Goal: Information Seeking & Learning: Learn about a topic

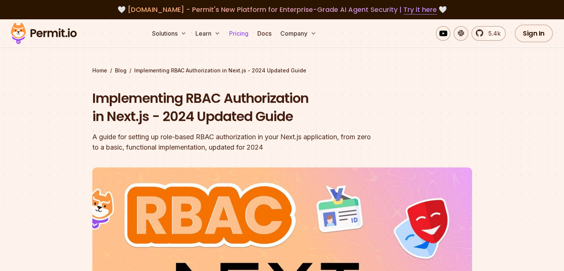
click at [252, 32] on link "Pricing" at bounding box center [238, 33] width 25 height 15
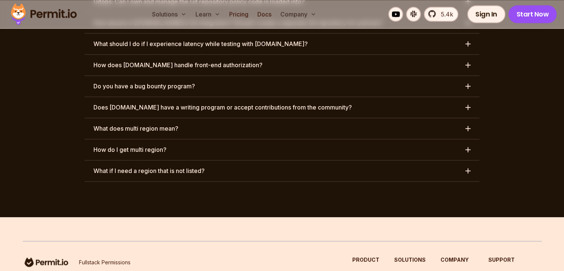
scroll to position [3963, 0]
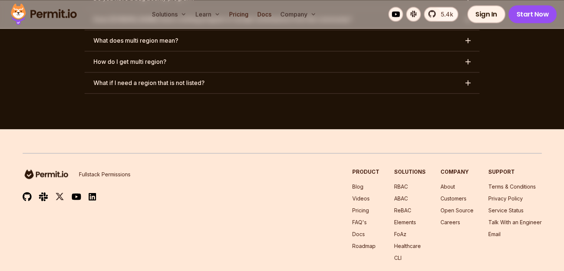
click at [92, 192] on img at bounding box center [92, 196] width 7 height 9
click at [78, 192] on img at bounding box center [77, 196] width 10 height 9
click at [59, 192] on img at bounding box center [59, 196] width 9 height 9
click at [235, 168] on div "Fullstack Permissions Product Blog Videos Pricing FAQ's Docs Roadmap Solutions …" at bounding box center [282, 214] width 519 height 93
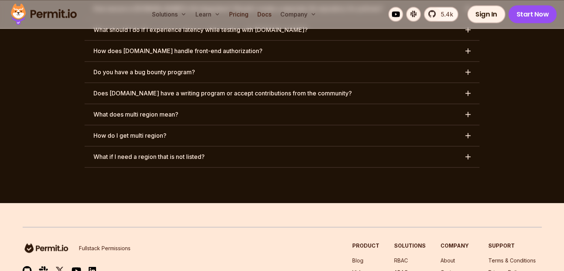
scroll to position [3888, 0]
